Goal: Task Accomplishment & Management: Manage account settings

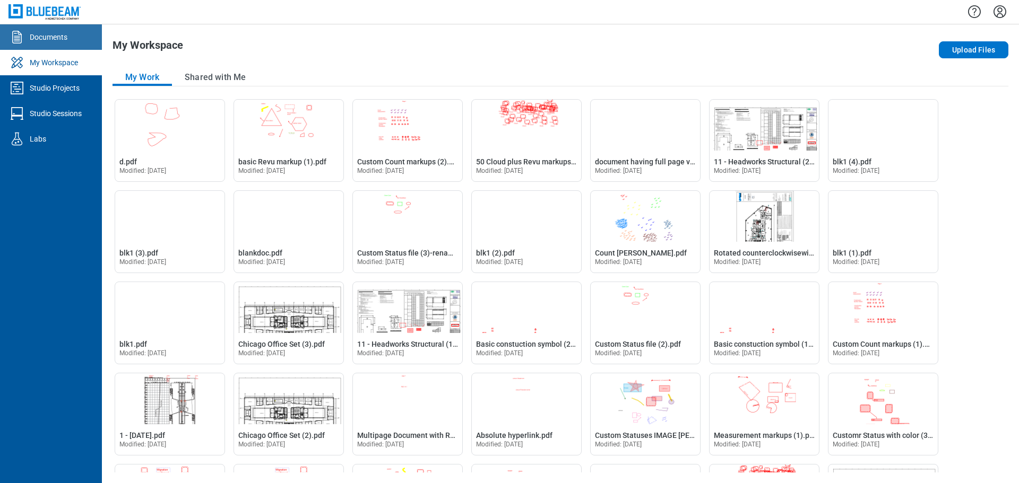
click at [45, 42] on div "Documents" at bounding box center [49, 37] width 38 height 11
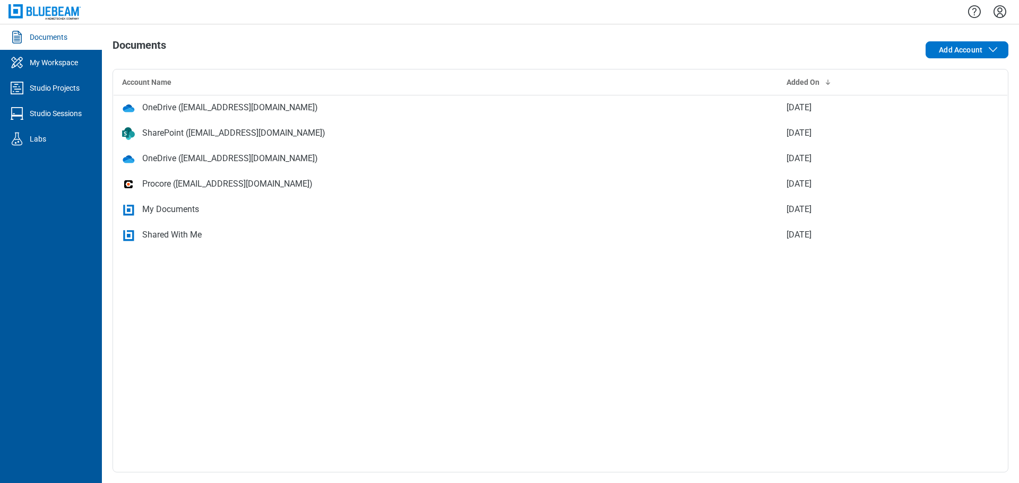
drag, startPoint x: 1005, startPoint y: 12, endPoint x: 995, endPoint y: 27, distance: 18.0
click at [1005, 12] on icon "Settings" at bounding box center [999, 11] width 17 height 17
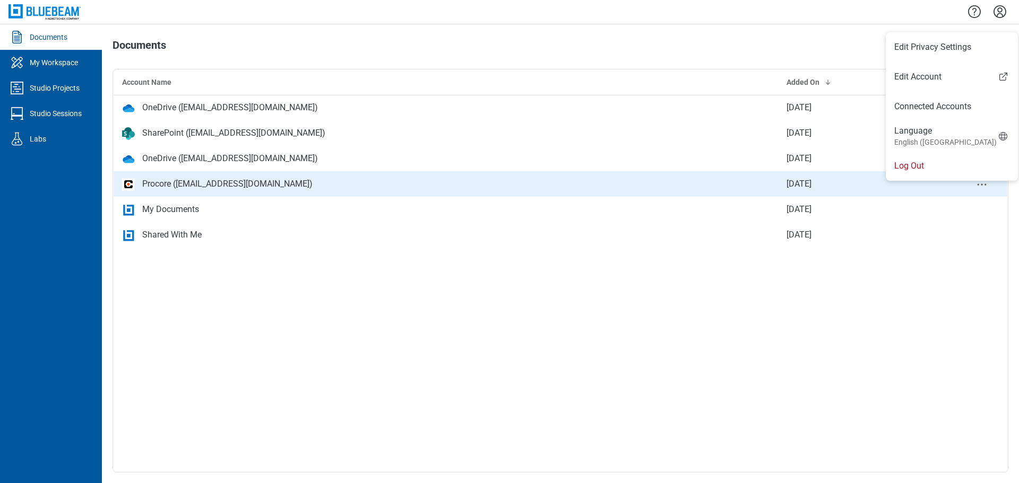
drag, startPoint x: 903, startPoint y: 171, endPoint x: 923, endPoint y: 182, distance: 22.3
click at [903, 172] on li "Log Out" at bounding box center [951, 166] width 132 height 30
